Goal: Task Accomplishment & Management: Use online tool/utility

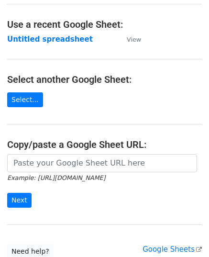
scroll to position [122, 0]
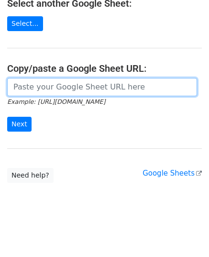
click at [64, 83] on input "url" at bounding box center [102, 87] width 190 height 18
paste input "[URL][DOMAIN_NAME]"
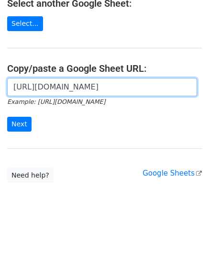
scroll to position [0, 200]
type input "[URL][DOMAIN_NAME]"
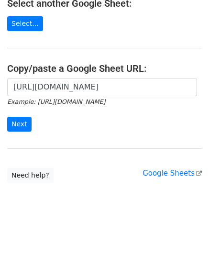
scroll to position [0, 0]
click at [20, 129] on input "Next" at bounding box center [19, 124] width 24 height 15
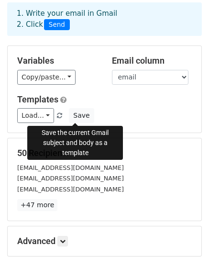
scroll to position [151, 0]
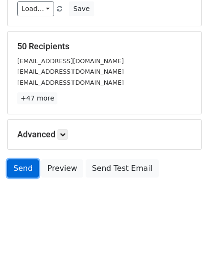
click at [23, 174] on link "Send" at bounding box center [23, 168] width 32 height 18
